Goal: Submit feedback/report problem: Provide input to the site owners about the experience or issues

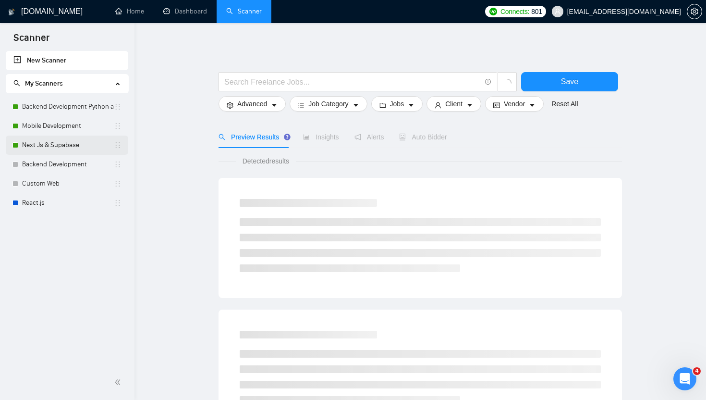
click at [59, 140] on link "Next Js & Supabase" at bounding box center [68, 145] width 92 height 19
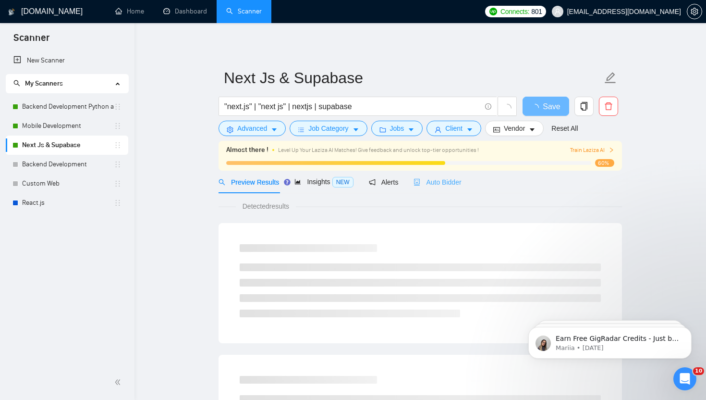
click at [430, 188] on div "Auto Bidder" at bounding box center [438, 182] width 48 height 23
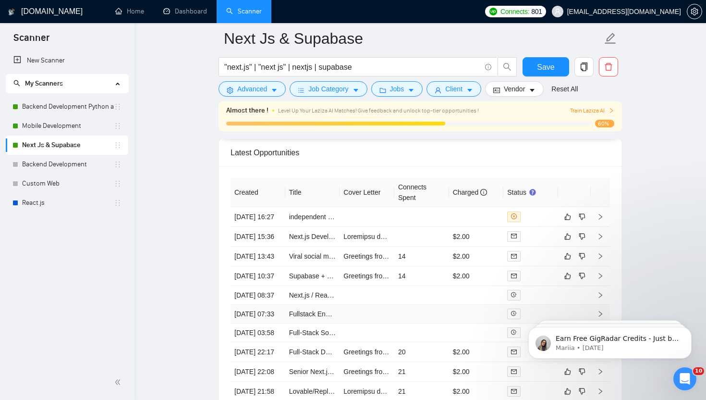
scroll to position [2570, 0]
click at [387, 226] on td at bounding box center [367, 217] width 55 height 20
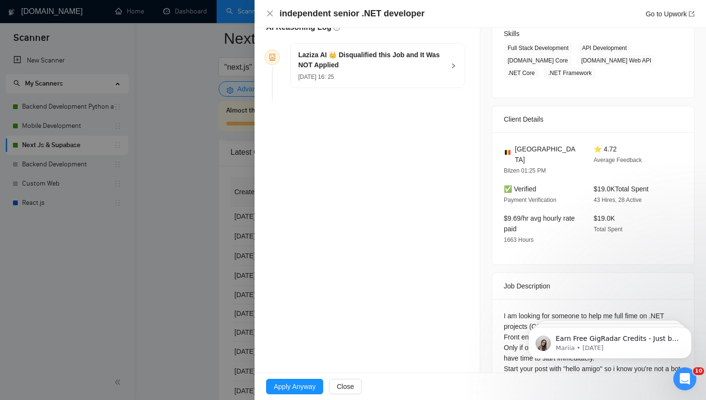
scroll to position [185, 0]
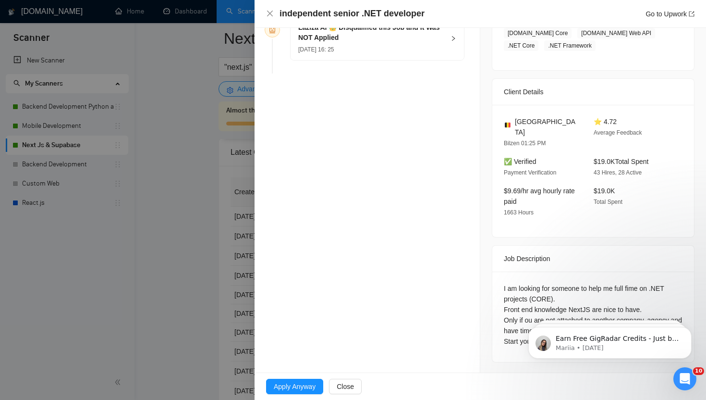
click at [182, 234] on div at bounding box center [353, 200] width 706 height 400
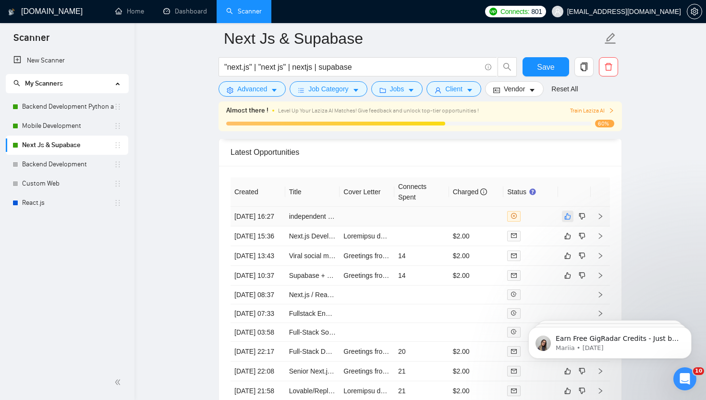
click at [566, 220] on icon "like" at bounding box center [568, 216] width 7 height 8
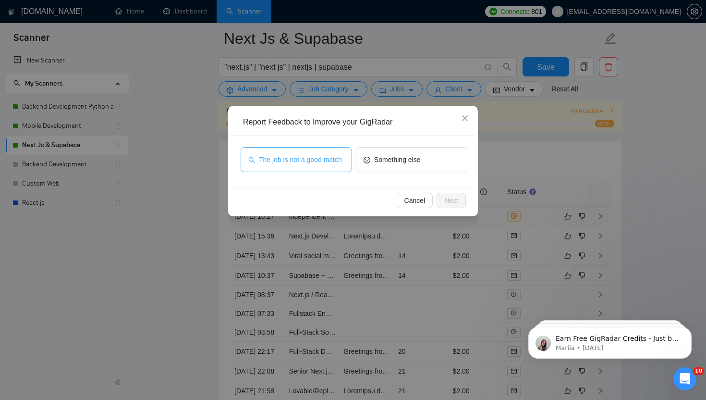
click at [308, 162] on span "The job is not a good match" at bounding box center [300, 159] width 83 height 11
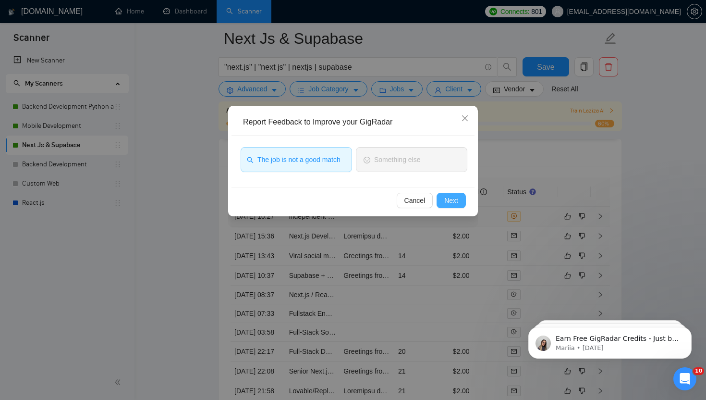
click at [454, 201] on span "Next" at bounding box center [451, 200] width 14 height 11
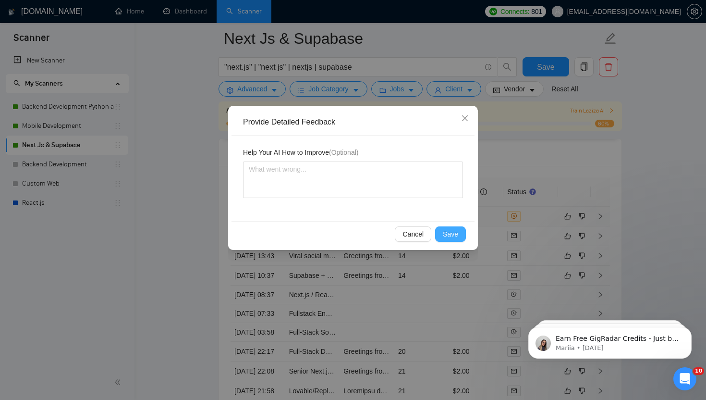
click at [455, 231] on span "Save" at bounding box center [450, 234] width 15 height 11
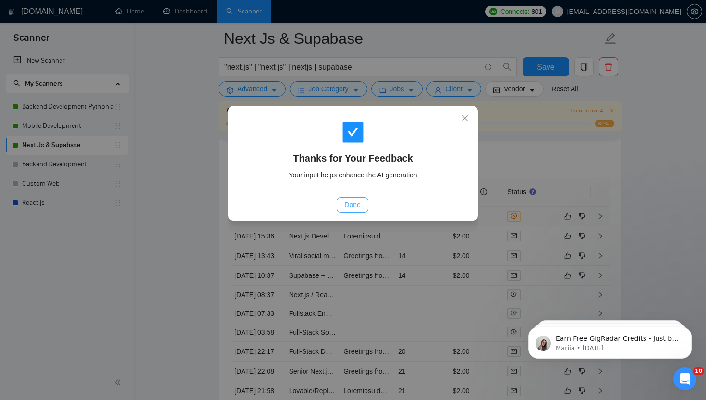
click at [348, 204] on span "Done" at bounding box center [353, 204] width 16 height 11
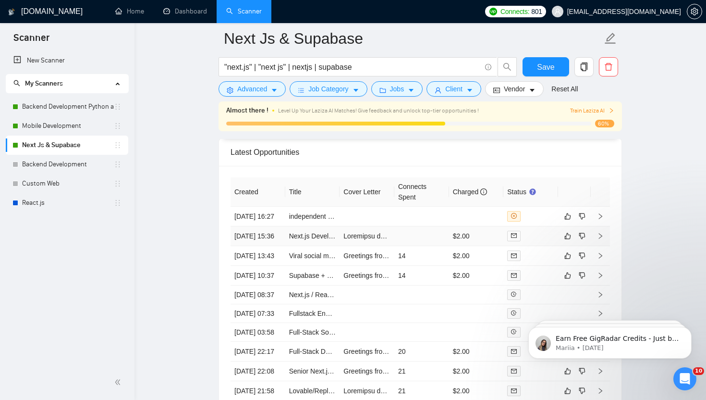
click at [418, 246] on td at bounding box center [422, 236] width 55 height 20
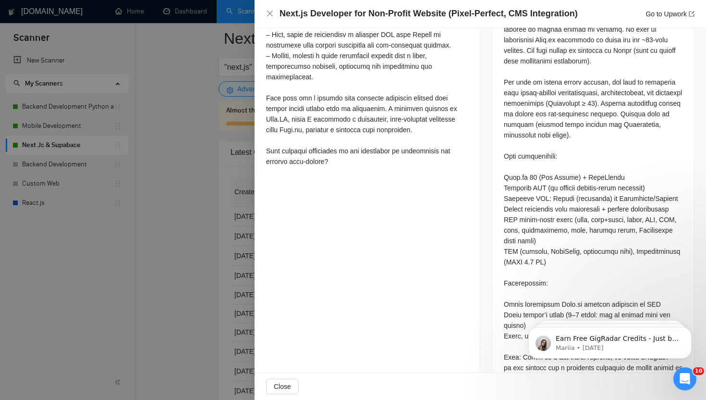
scroll to position [543, 0]
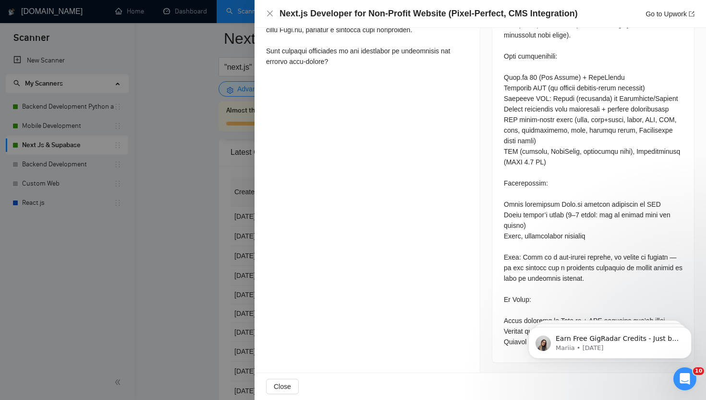
click at [160, 196] on div at bounding box center [353, 200] width 706 height 400
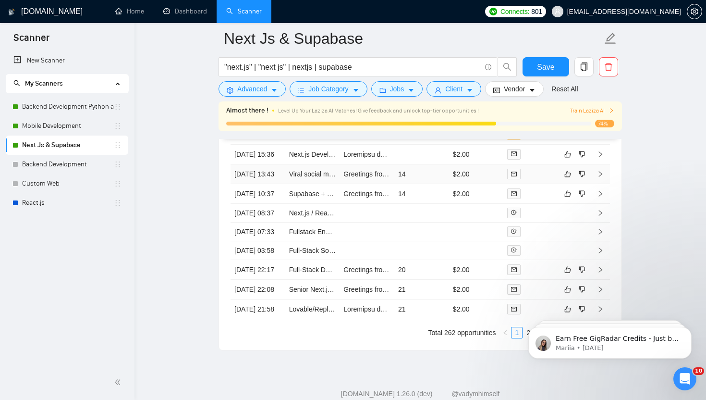
scroll to position [2652, 0]
click at [428, 203] on td "14" at bounding box center [422, 194] width 55 height 20
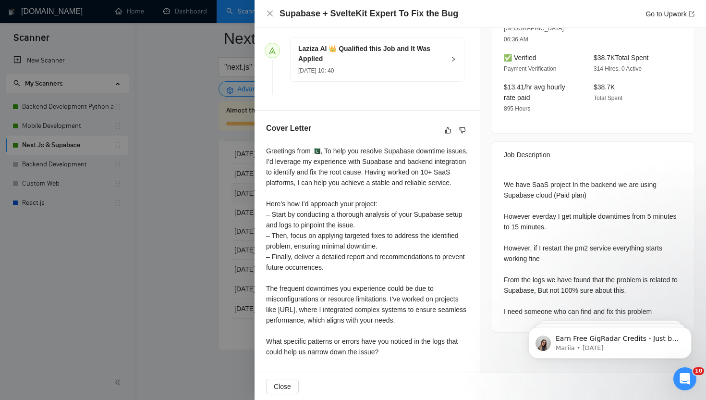
scroll to position [274, 0]
click at [175, 265] on div at bounding box center [353, 200] width 706 height 400
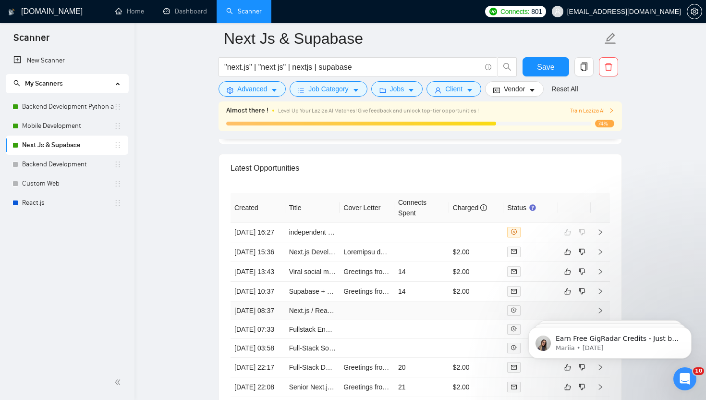
scroll to position [2478, 0]
